Goal: Task Accomplishment & Management: Complete application form

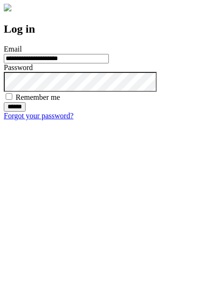
type input "**********"
click at [26, 112] on input "******" at bounding box center [15, 106] width 22 height 9
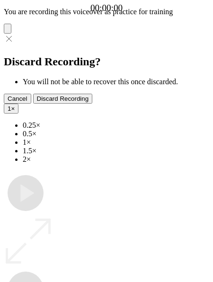
type input "**********"
